Goal: Navigation & Orientation: Find specific page/section

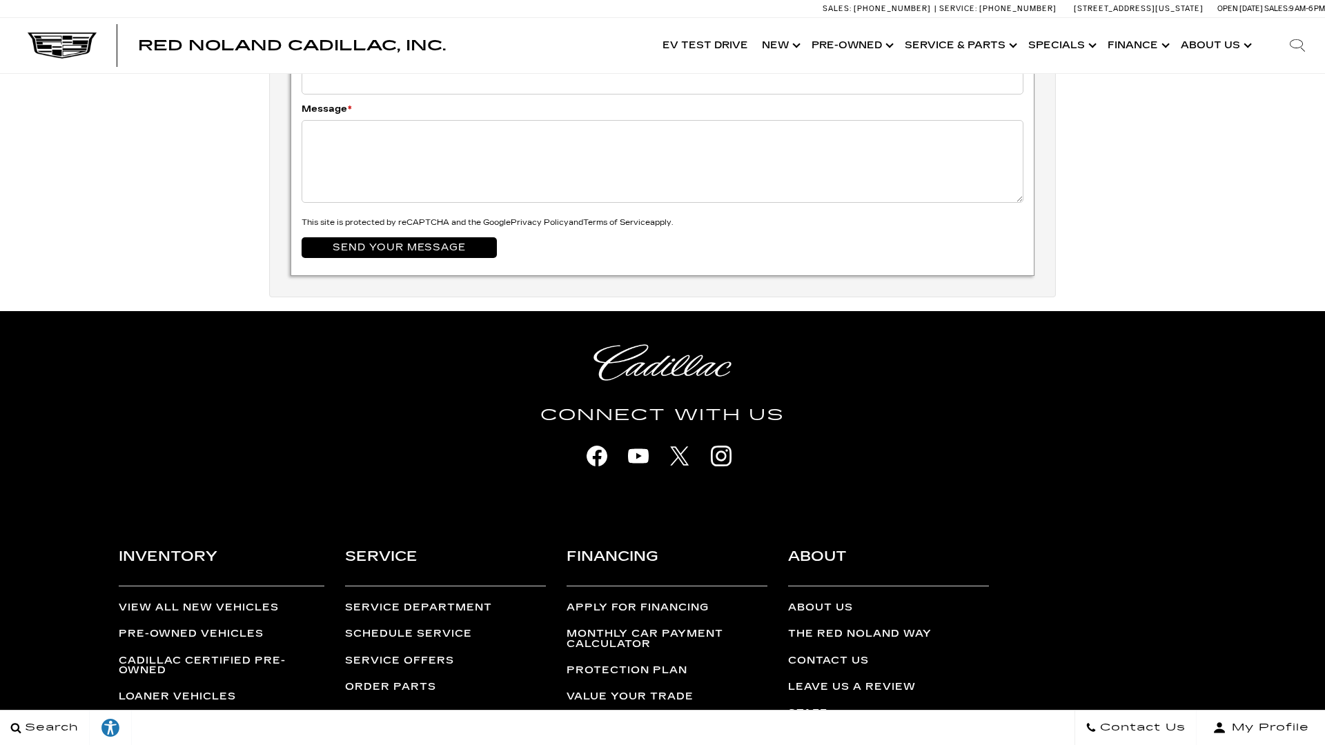
scroll to position [4985, 0]
